Goal: Task Accomplishment & Management: Use online tool/utility

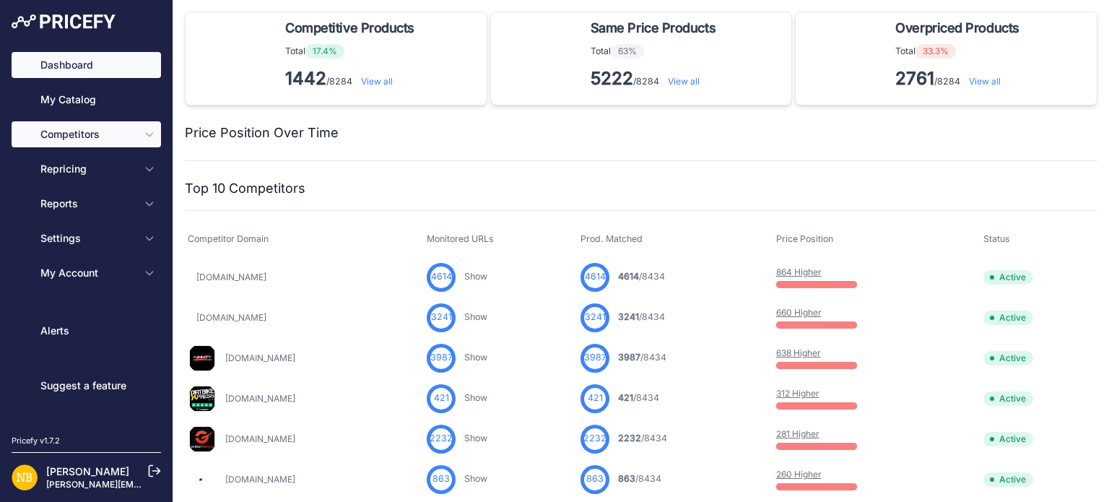
click at [122, 142] on button "Competitors" at bounding box center [87, 134] width 150 height 26
click at [147, 141] on button "Competitors" at bounding box center [87, 134] width 150 height 26
click at [131, 131] on span "Competitors" at bounding box center [87, 134] width 95 height 14
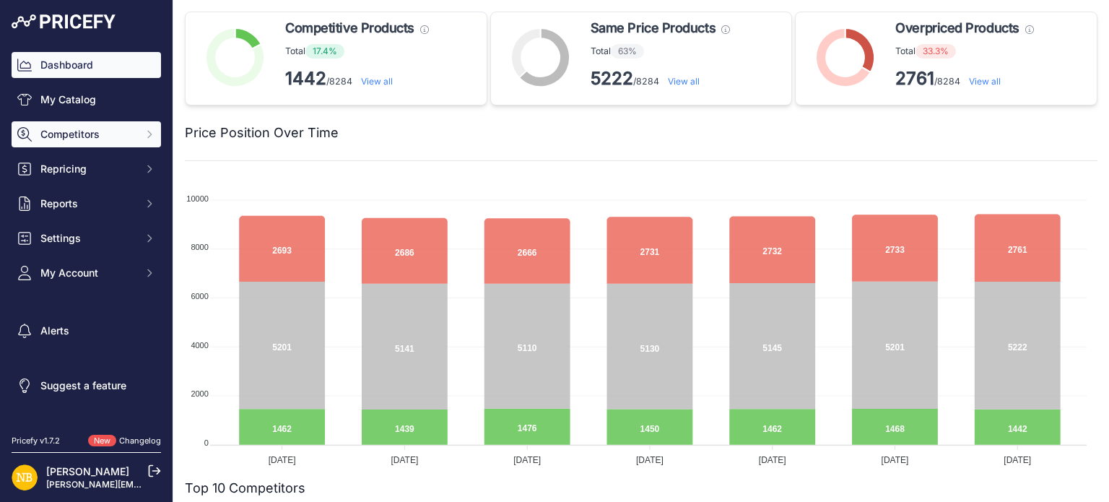
click at [72, 133] on span "Competitors" at bounding box center [87, 134] width 95 height 14
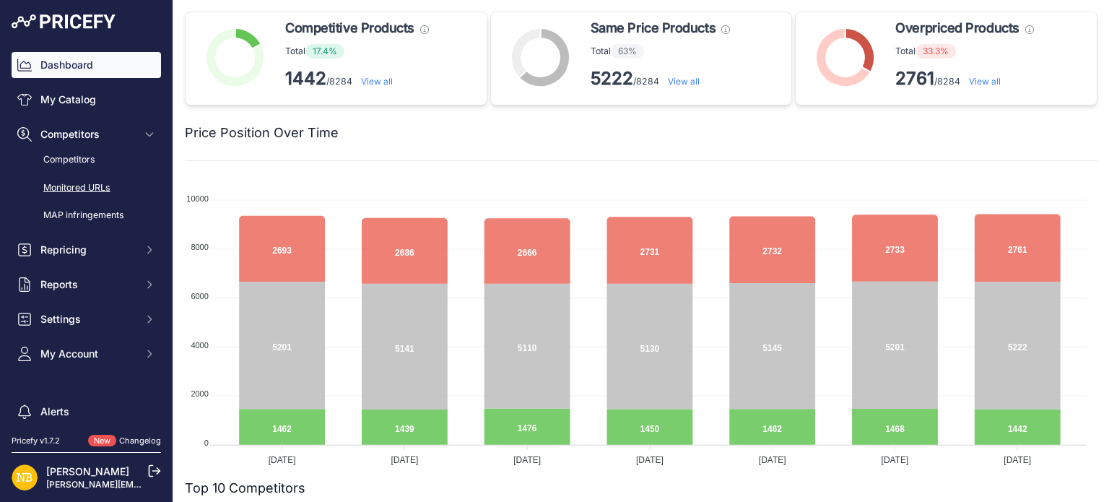
click at [79, 183] on link "Monitored URLs" at bounding box center [87, 188] width 150 height 25
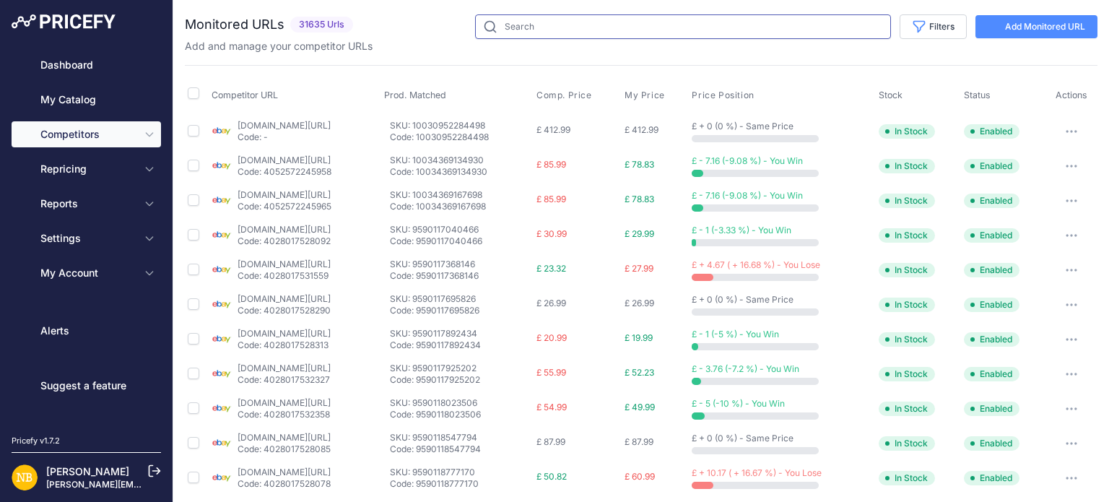
click at [559, 25] on input "text" at bounding box center [683, 26] width 416 height 25
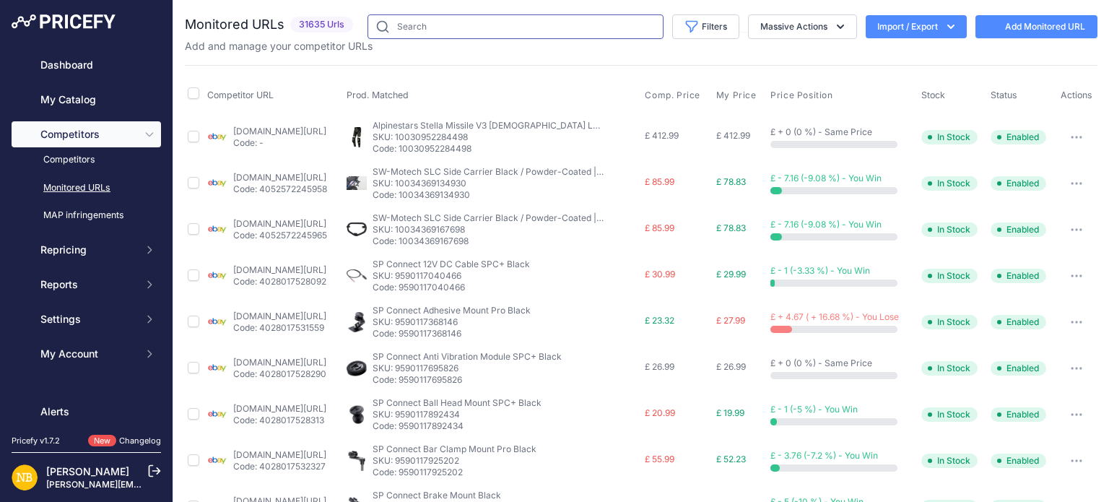
paste input "01111677"
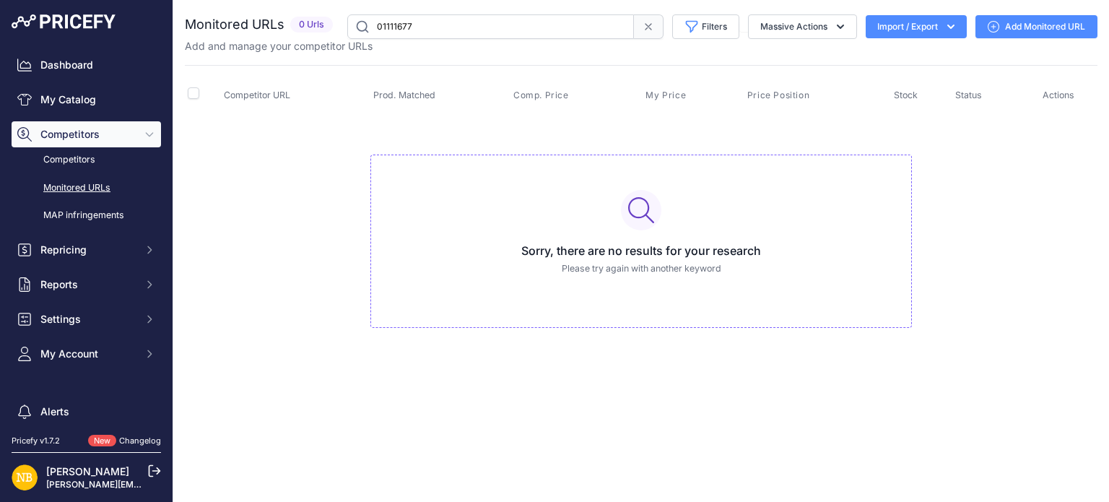
drag, startPoint x: 479, startPoint y: 25, endPoint x: 344, endPoint y: 19, distance: 135.2
click at [344, 19] on div "01111677 Filters Saved Filters Set None Competitors Products Out Of Stock Compe…" at bounding box center [718, 26] width 759 height 25
paste input "10226955223378"
type input "10226955223378"
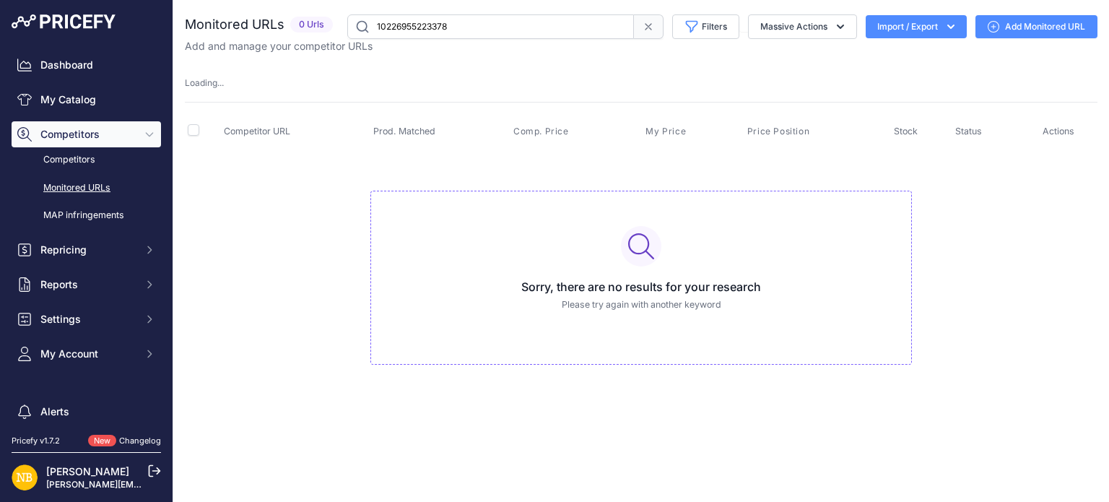
click at [501, 22] on input "10226955223378" at bounding box center [490, 26] width 287 height 25
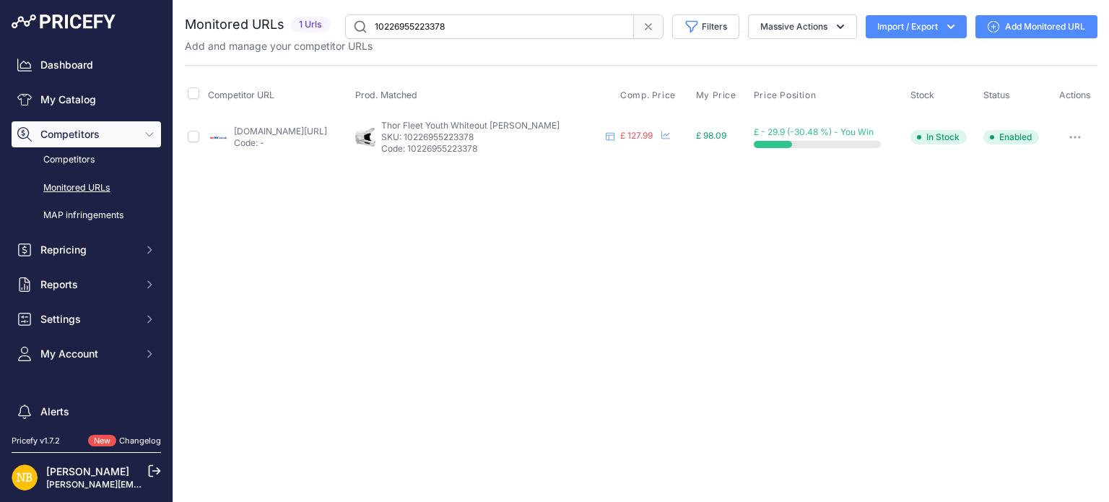
click at [263, 129] on link "[DOMAIN_NAME][URL]" at bounding box center [280, 131] width 93 height 11
click at [284, 129] on link "[DOMAIN_NAME][URL]" at bounding box center [280, 131] width 93 height 11
